Goal: Information Seeking & Learning: Find specific fact

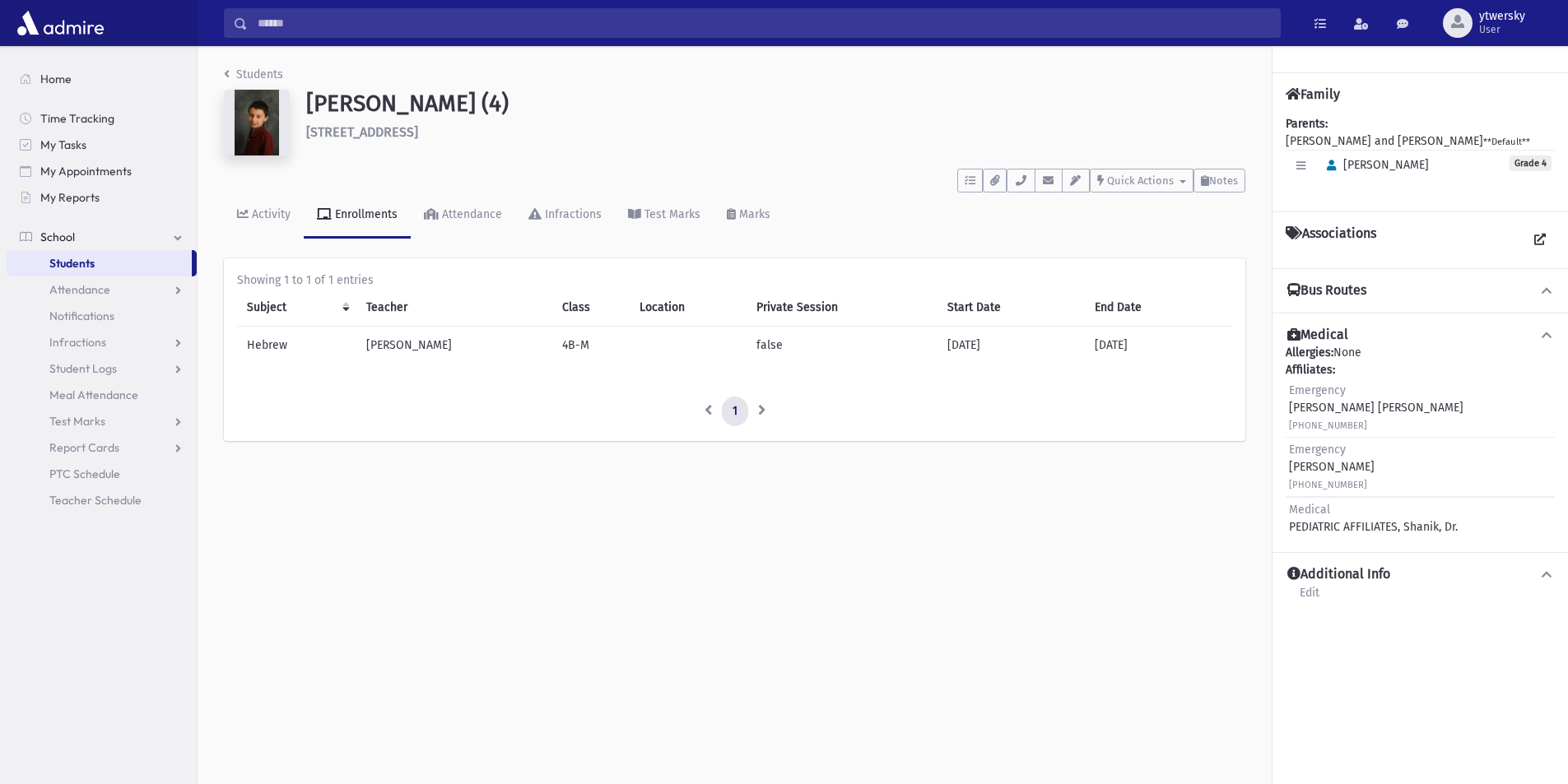
click at [354, 22] on input "Search" at bounding box center [763, 23] width 1032 height 29
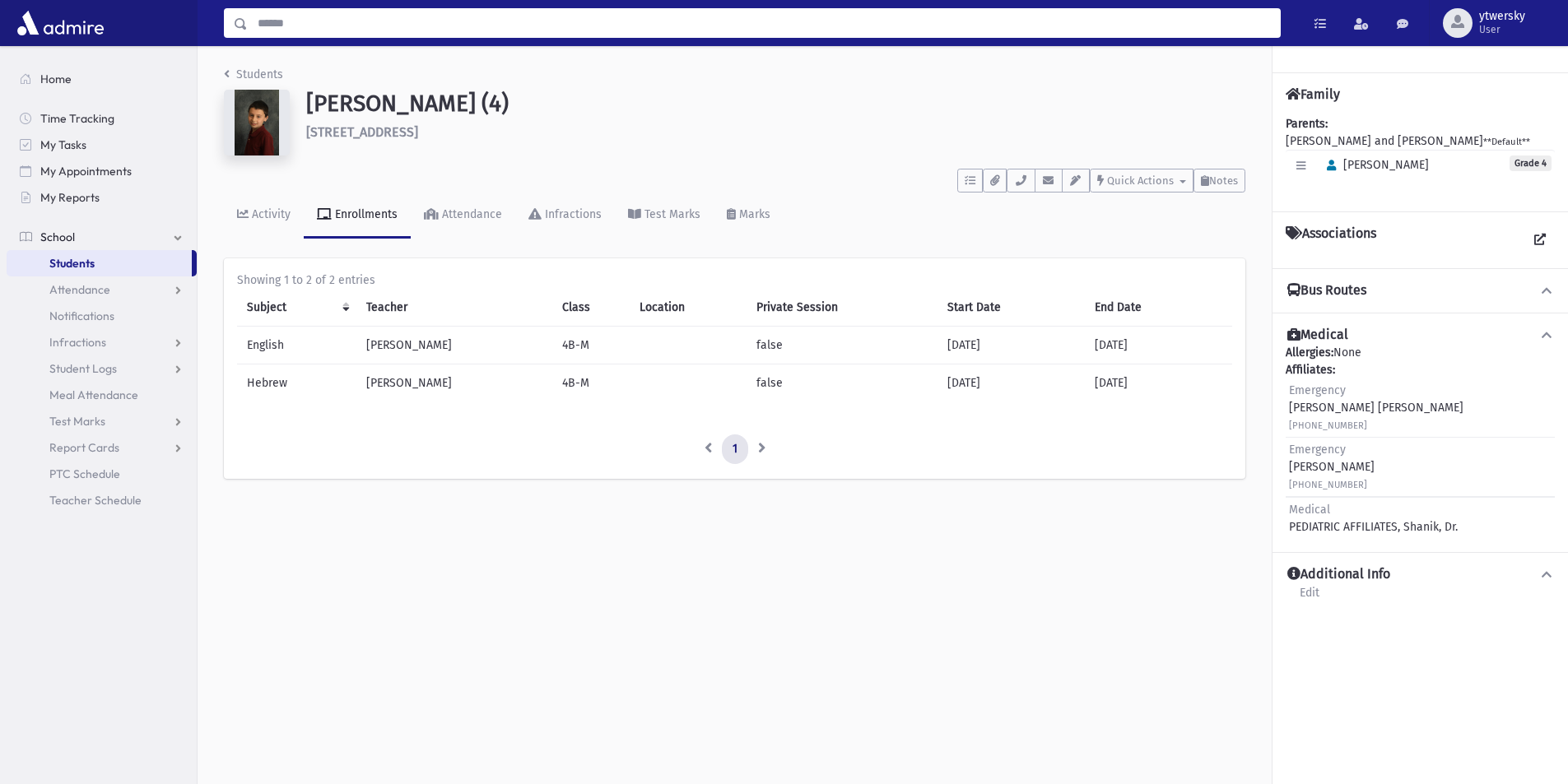
click at [326, 30] on input "Search" at bounding box center [763, 23] width 1032 height 29
type input "*****"
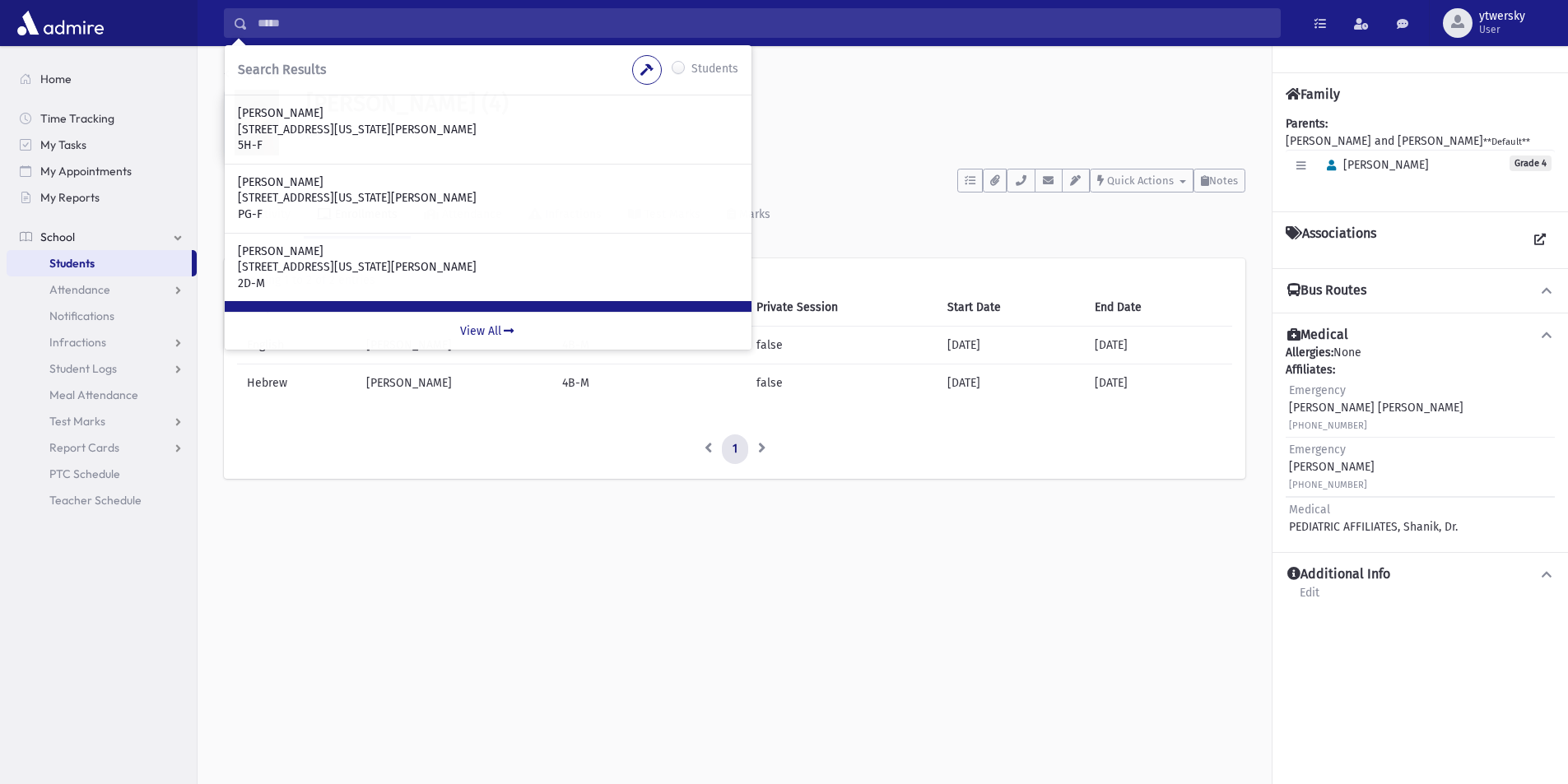
click at [467, 310] on div "Arnstein, Yitzchok 45 Rhode Island Dr Jackson, NJ 08527 3J-M" at bounding box center [488, 335] width 527 height 69
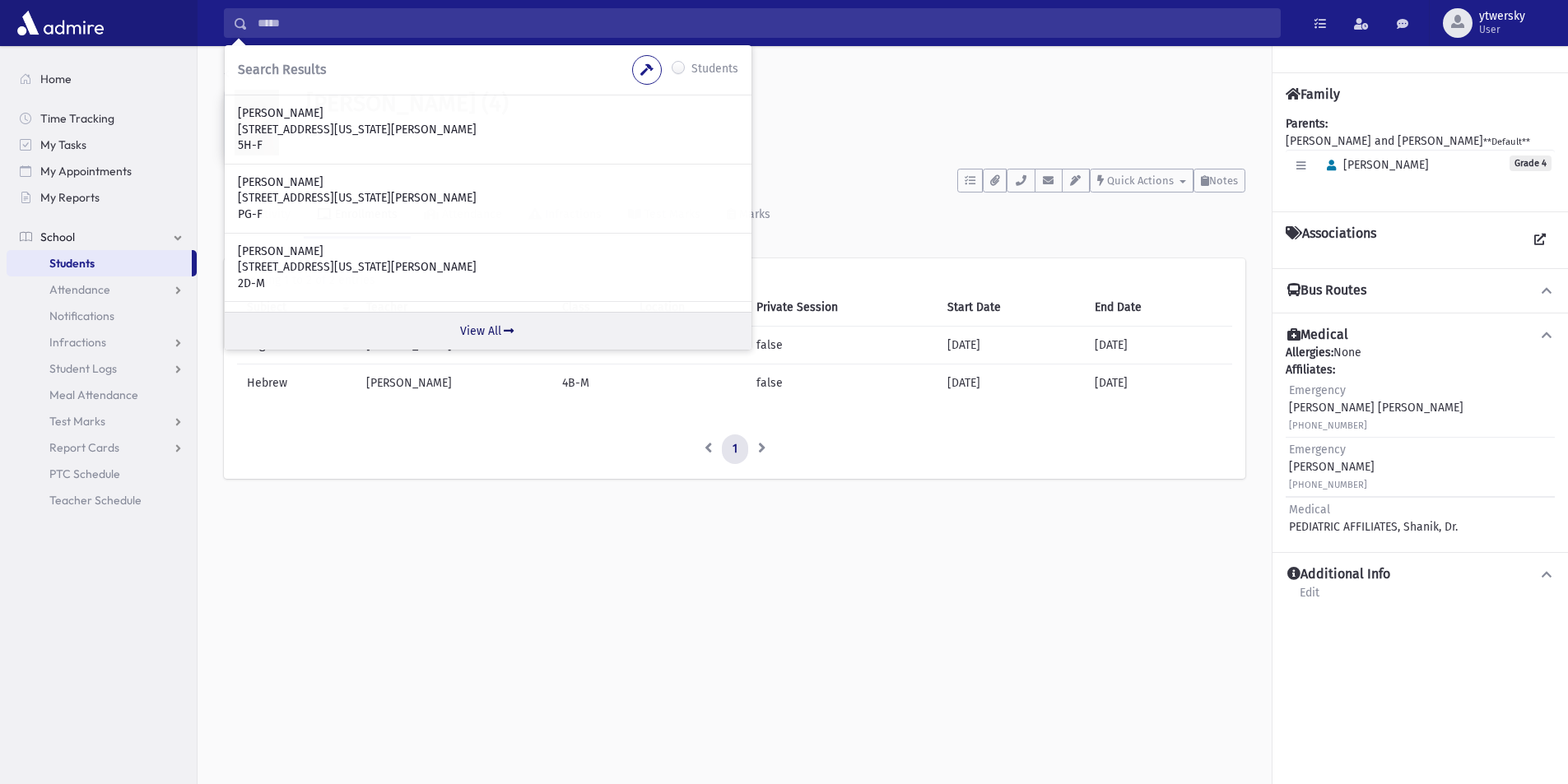
click at [478, 330] on link "View All" at bounding box center [488, 330] width 527 height 38
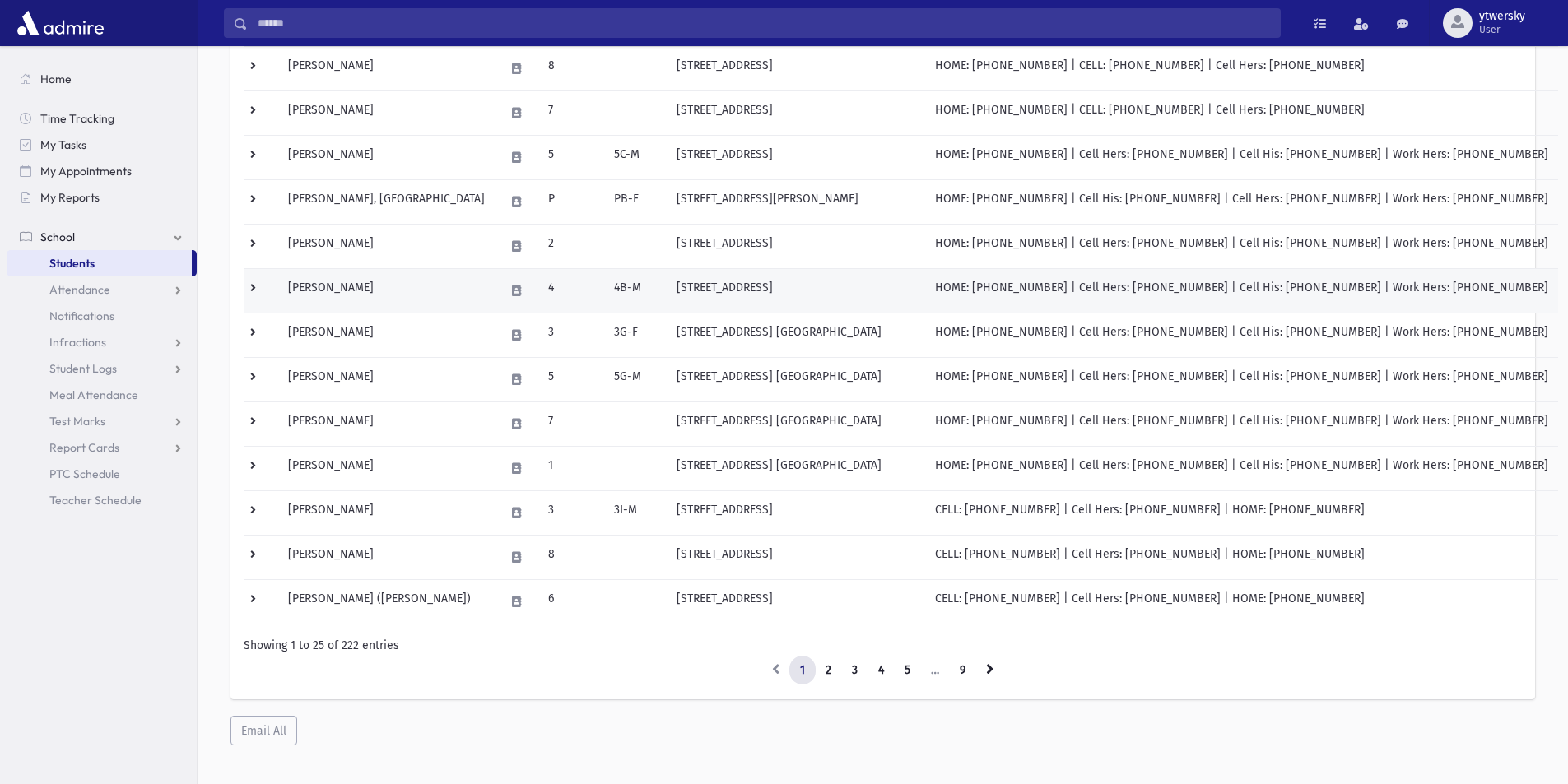
scroll to position [791, 0]
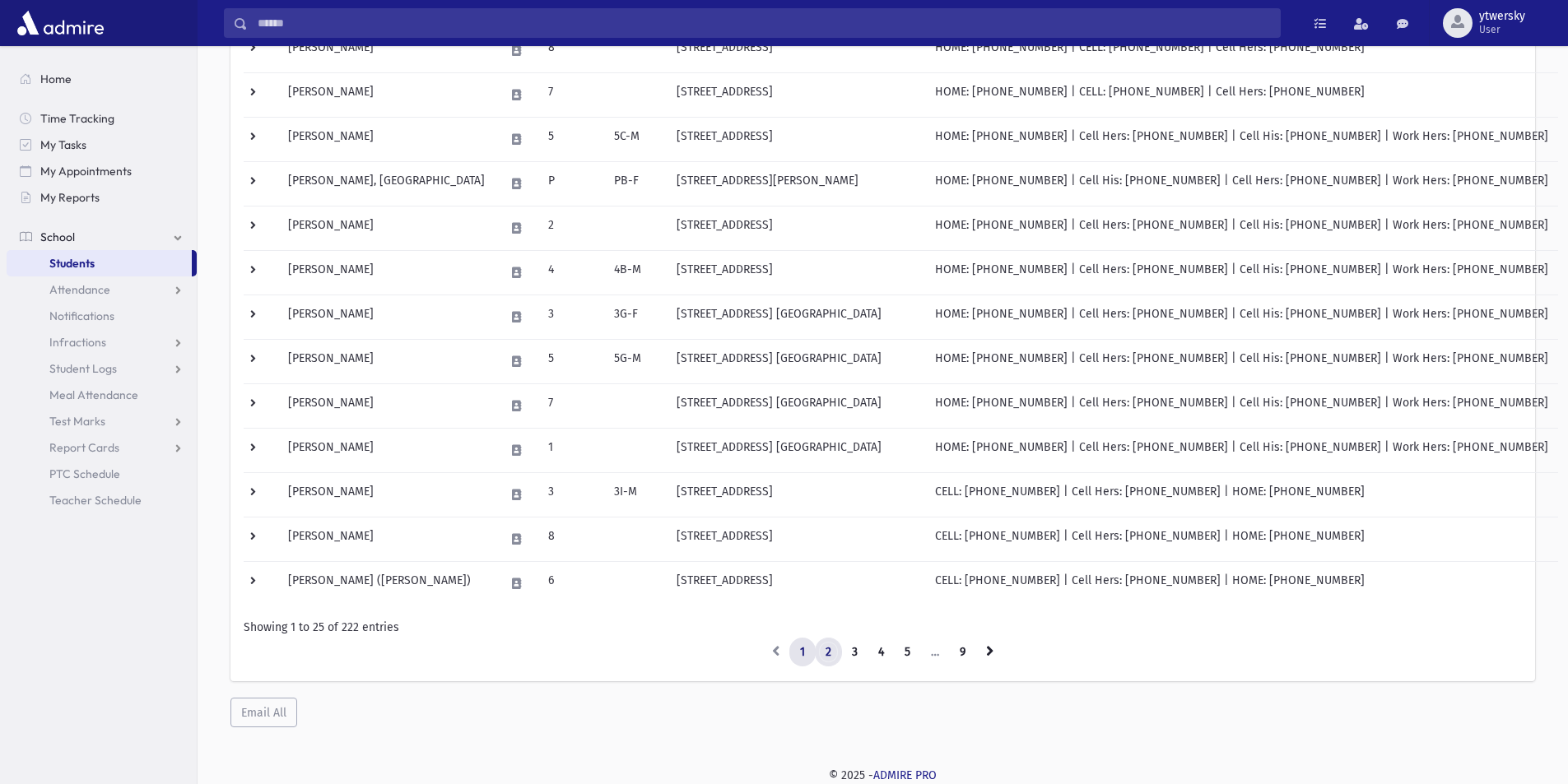
click at [825, 651] on link "2" at bounding box center [828, 652] width 27 height 29
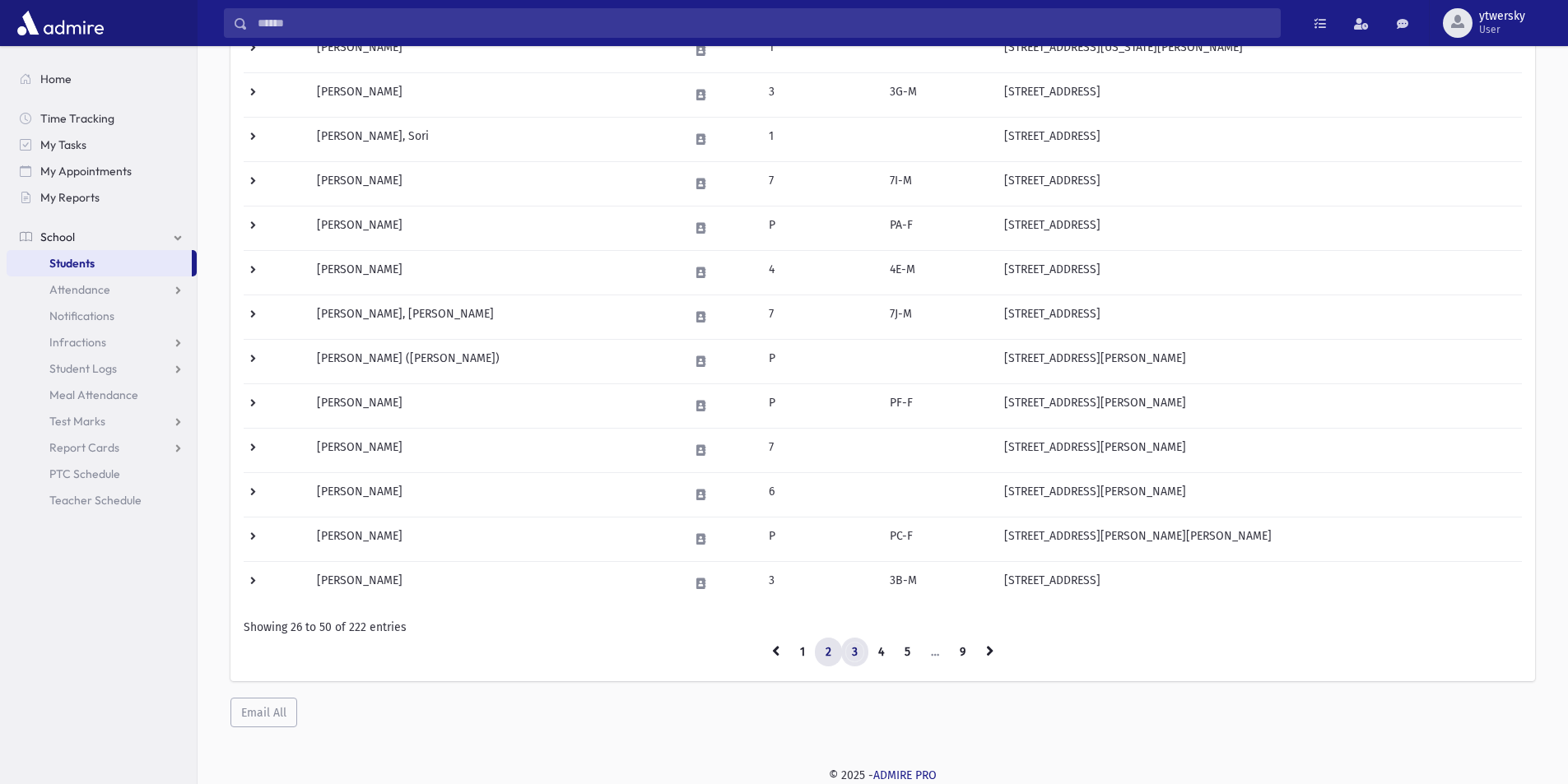
click at [851, 647] on link "3" at bounding box center [855, 652] width 27 height 29
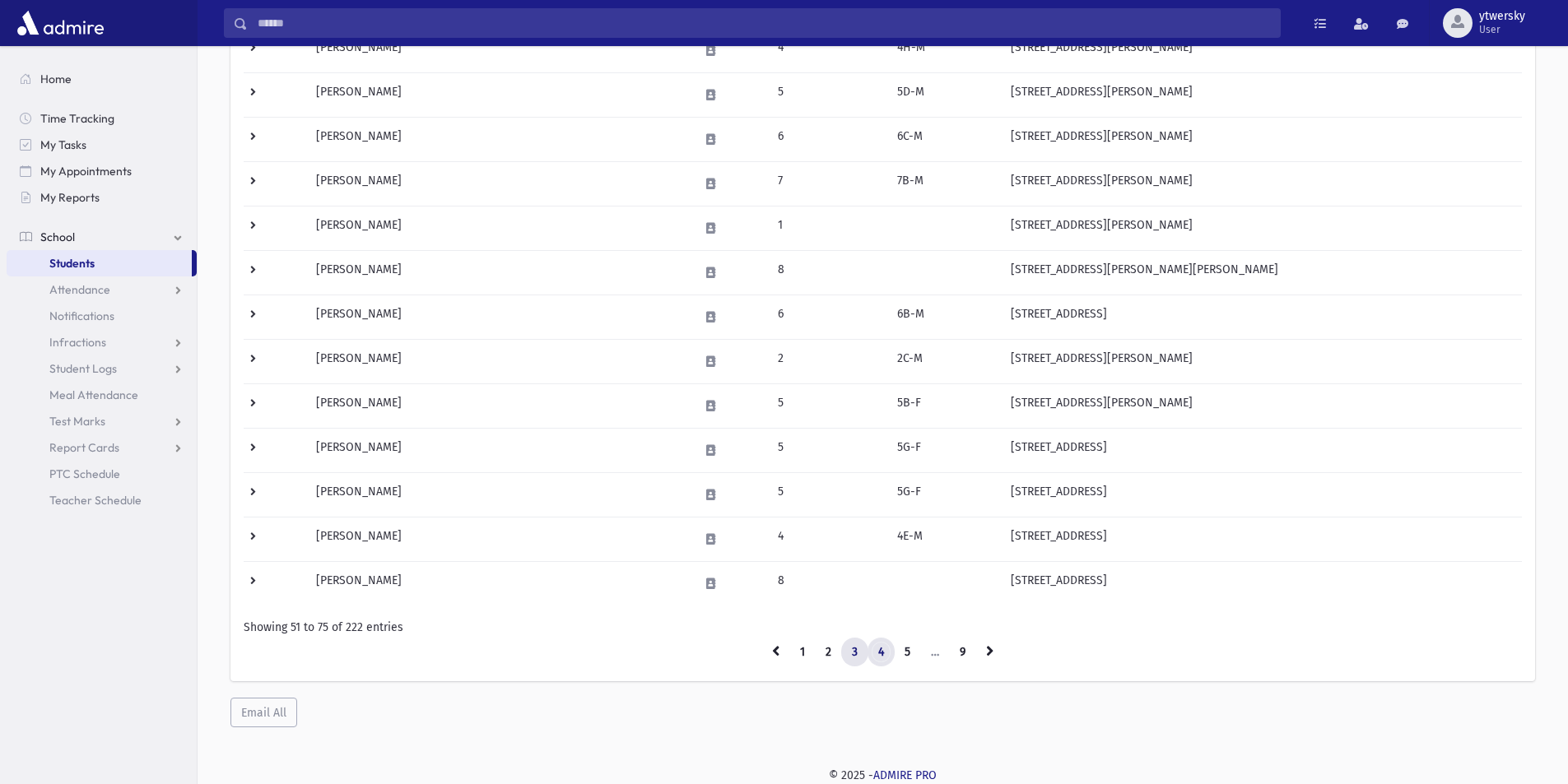
click at [886, 657] on link "4" at bounding box center [881, 652] width 27 height 29
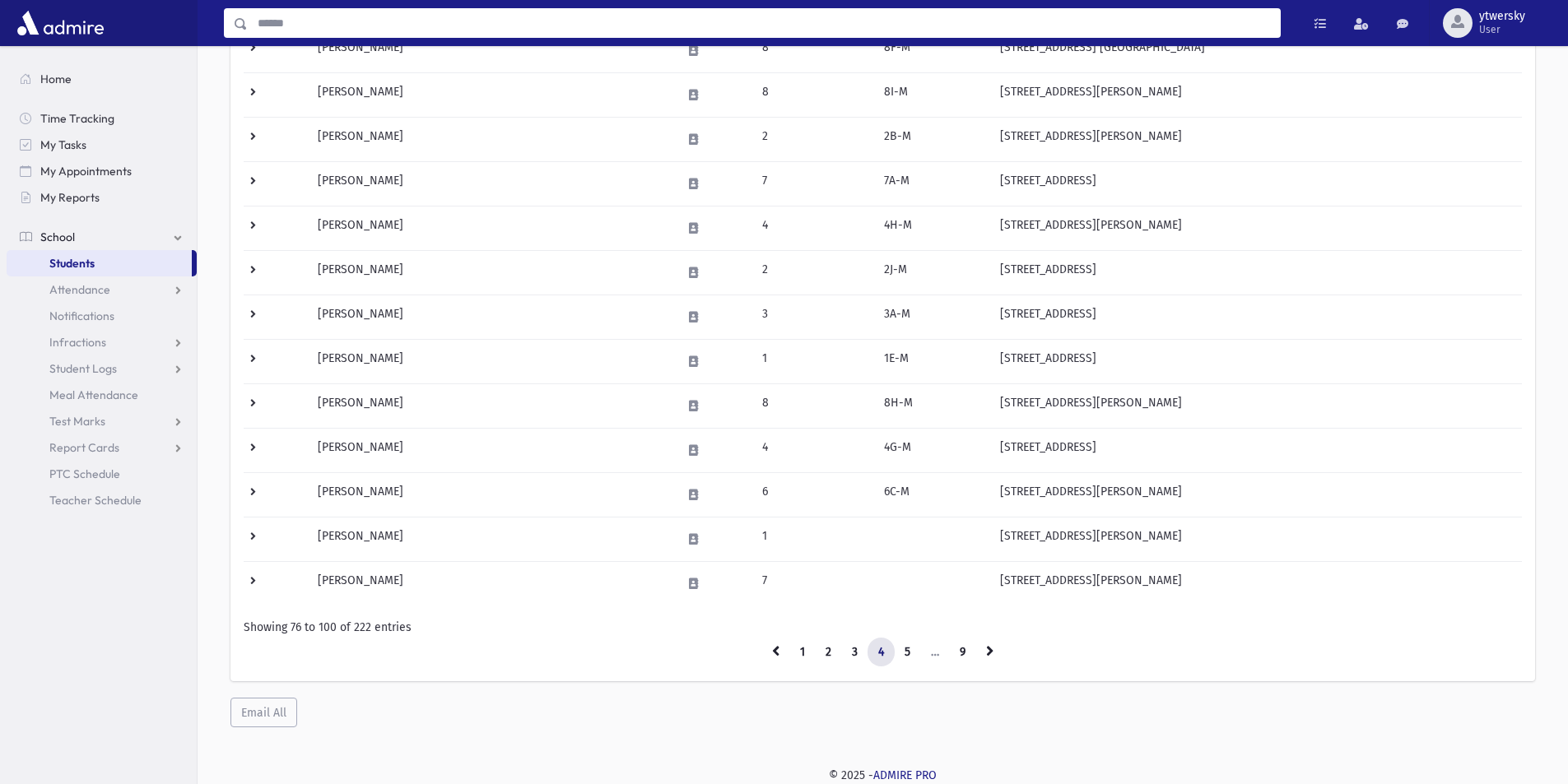
click at [336, 21] on input "Search" at bounding box center [763, 23] width 1032 height 29
type input "**********"
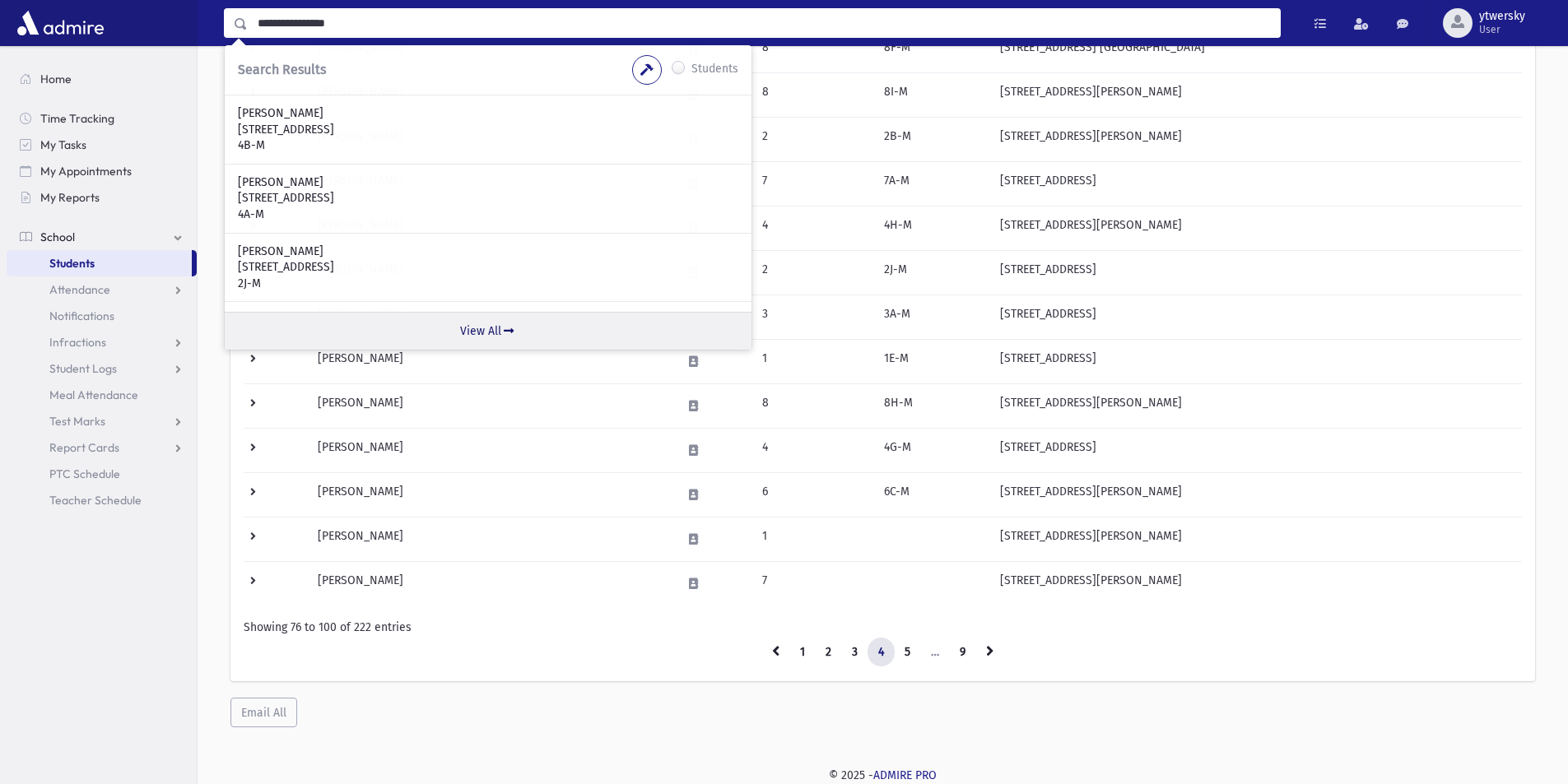
click at [469, 337] on link "View All" at bounding box center [488, 330] width 527 height 38
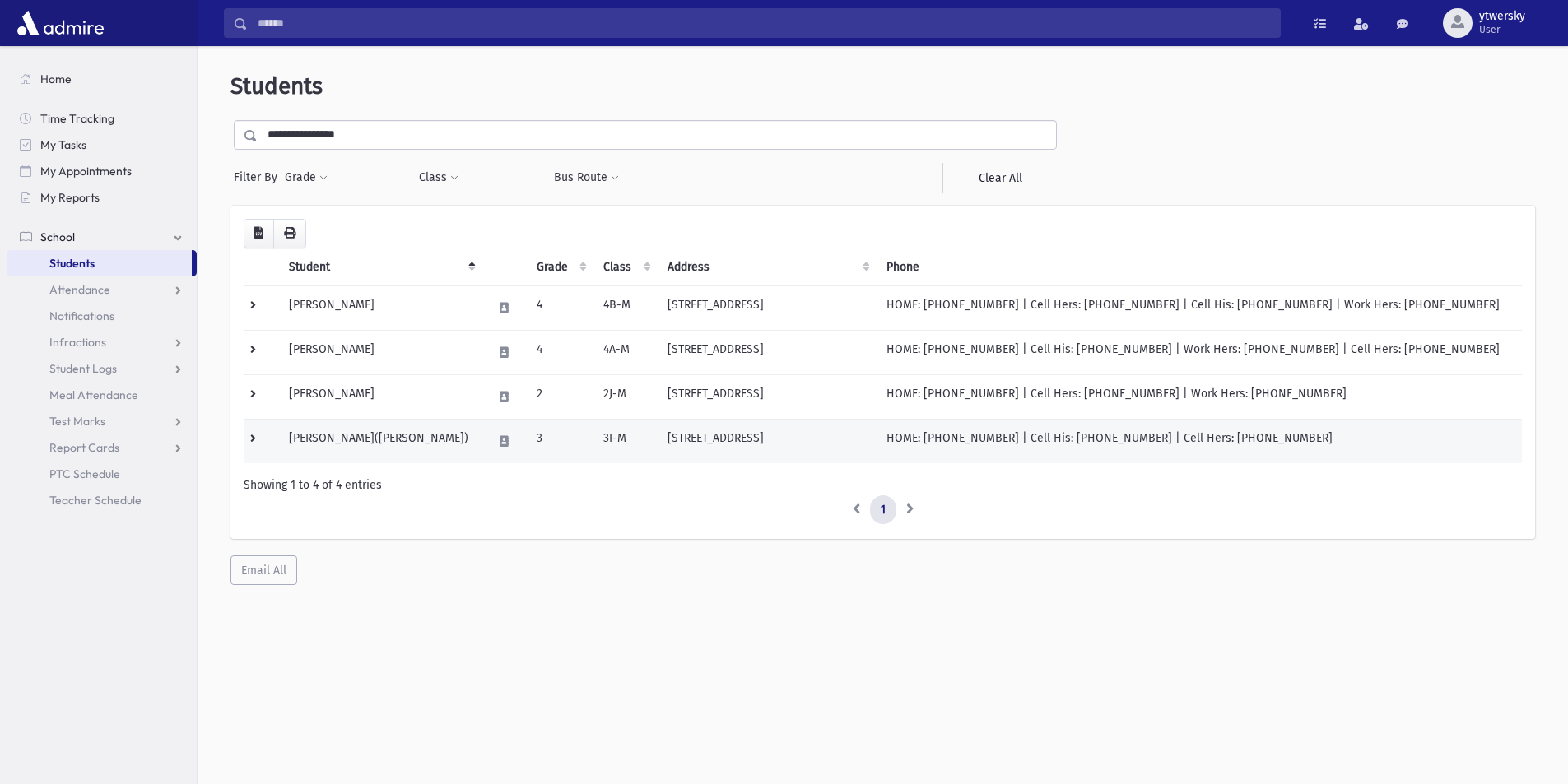
click at [372, 435] on td "[PERSON_NAME]([PERSON_NAME])" at bounding box center [381, 440] width 203 height 44
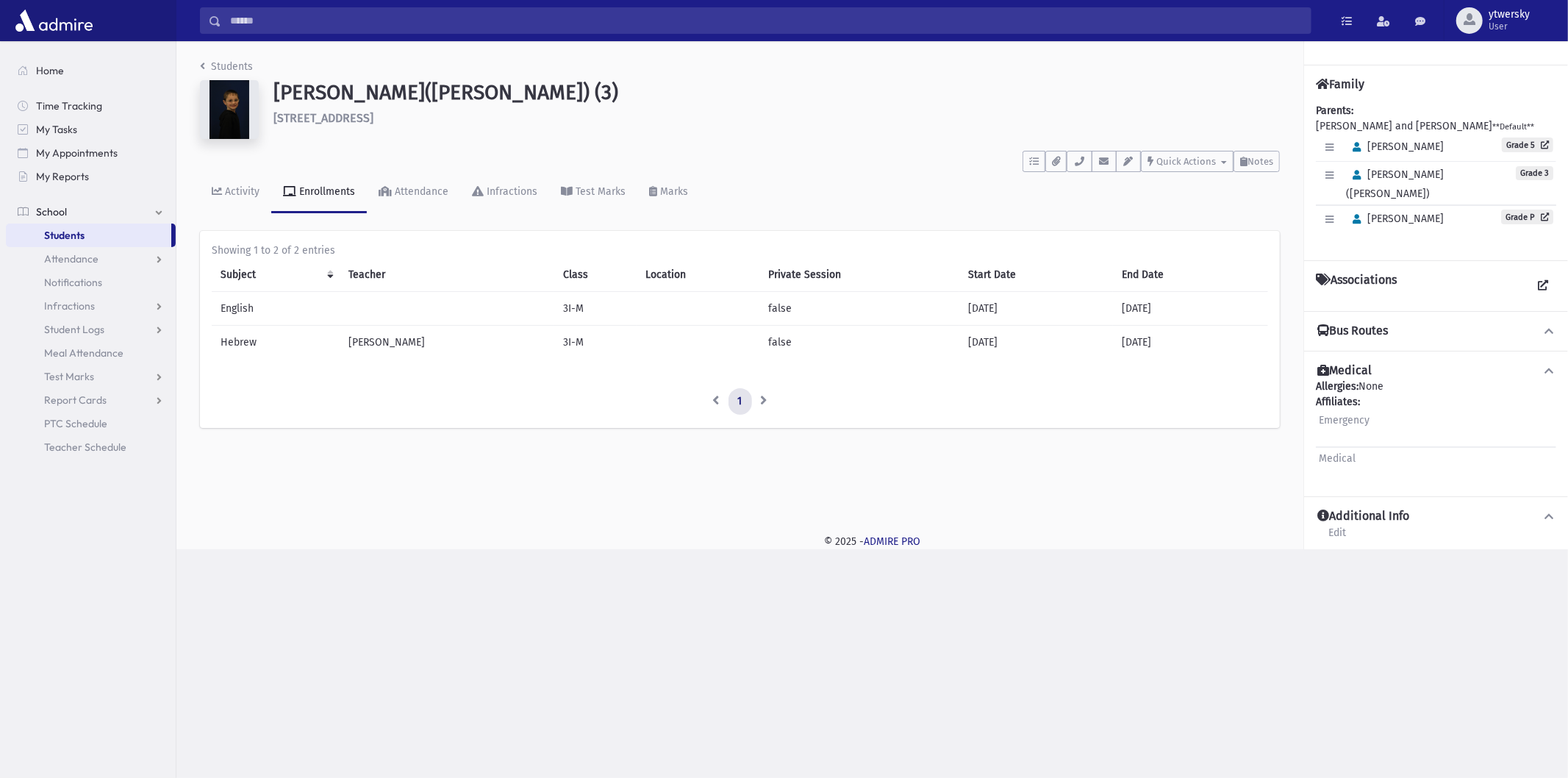
click at [280, 26] on input "Search" at bounding box center [766, 20] width 1089 height 26
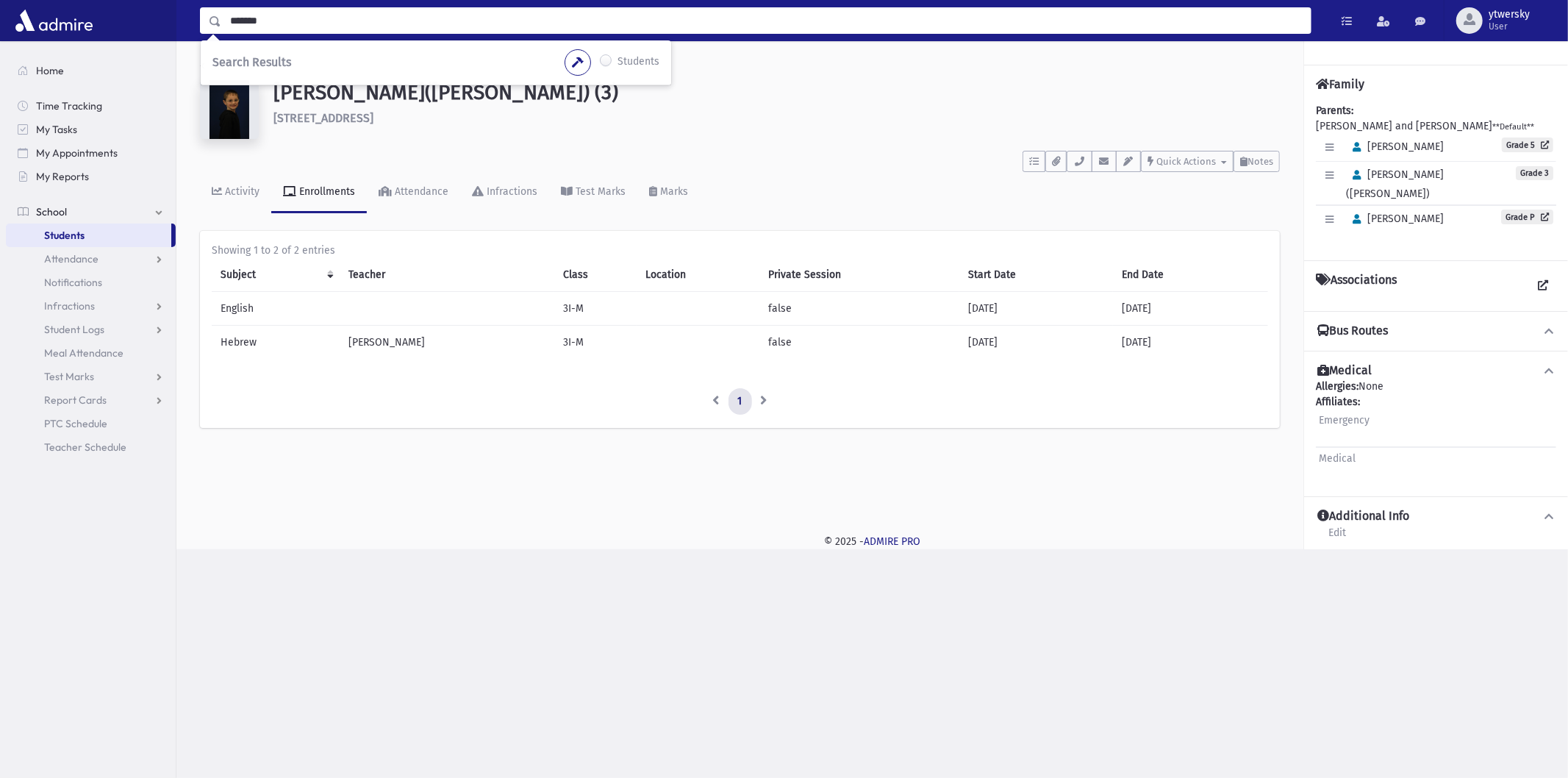
type input "*******"
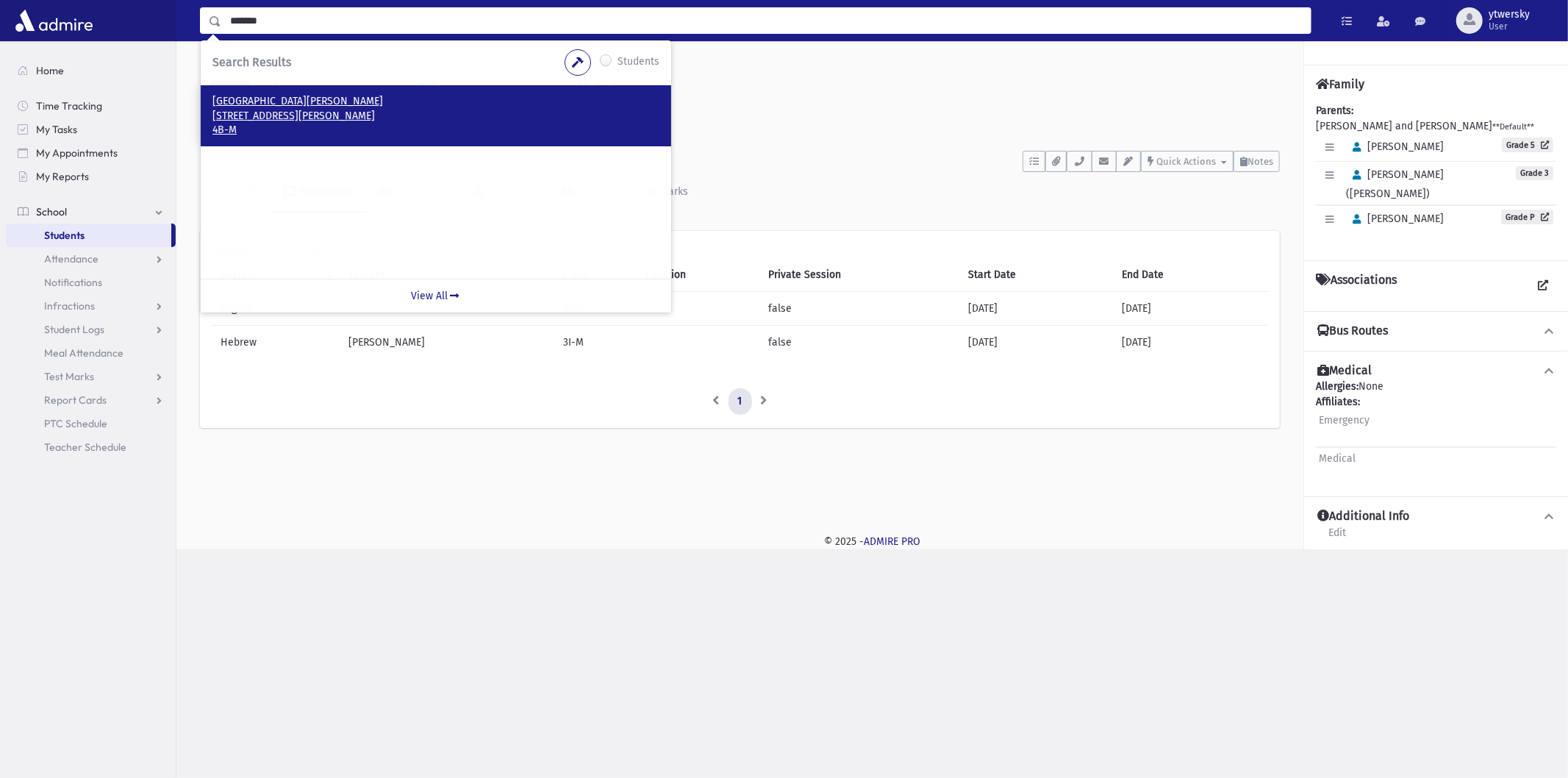
click at [282, 109] on p "1000 Clifton Ave Lakewood, NJ 08701-1841" at bounding box center [436, 116] width 447 height 15
